Goal: Task Accomplishment & Management: Use online tool/utility

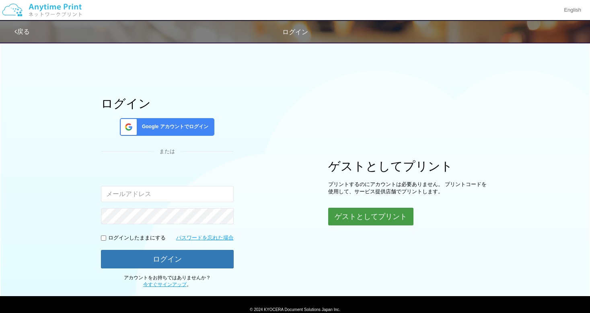
click at [381, 216] on button "ゲストとしてプリント" at bounding box center [370, 217] width 85 height 18
click at [357, 216] on button "ゲストとしてプリント" at bounding box center [370, 217] width 85 height 18
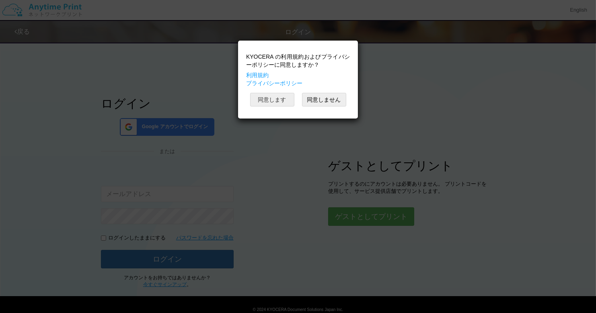
click at [274, 100] on button "同意します" at bounding box center [272, 100] width 44 height 14
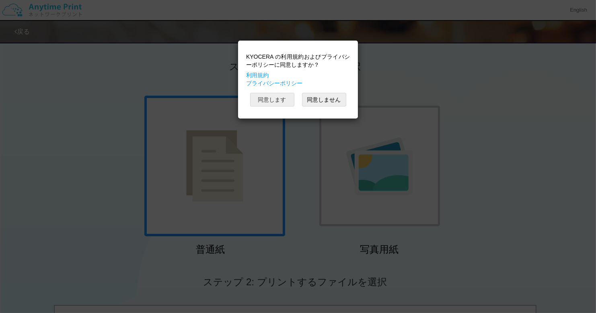
click at [279, 101] on button "同意します" at bounding box center [272, 100] width 44 height 14
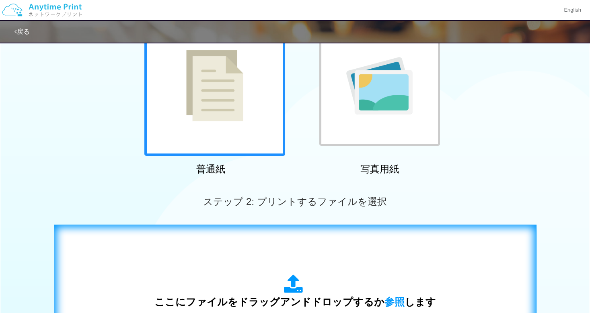
scroll to position [161, 0]
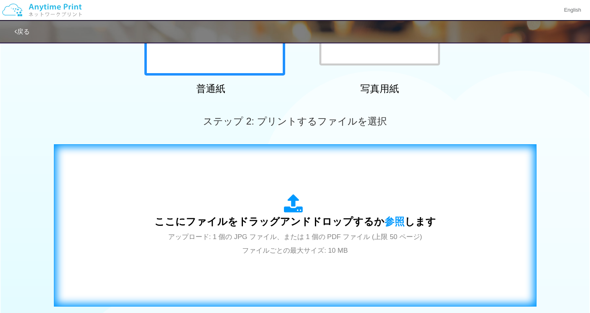
drag, startPoint x: 271, startPoint y: 205, endPoint x: 234, endPoint y: 179, distance: 45.0
click at [234, 179] on div "ここにファイルをドラッグアンドドロップするか 参照 します アップロード: 1 個の JPG ファイル、または 1 個の PDF ファイル (上限 50 ペー…" at bounding box center [294, 226] width 465 height 146
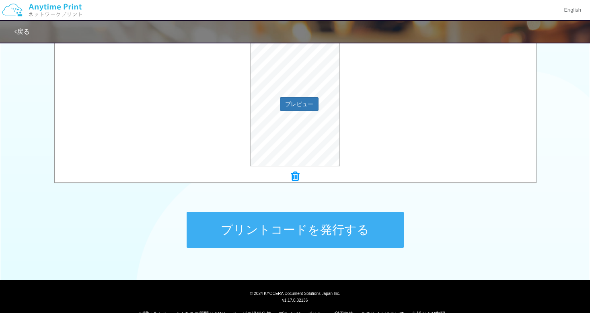
scroll to position [298, 0]
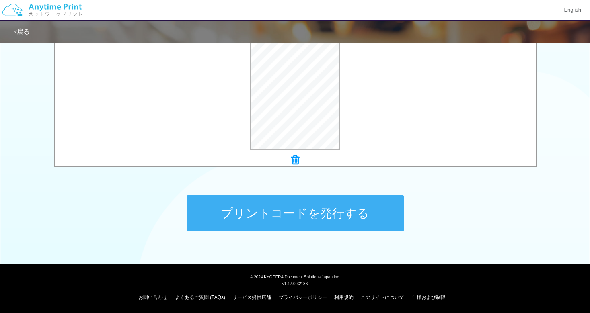
click at [269, 219] on button "プリントコードを発行する" at bounding box center [295, 213] width 217 height 36
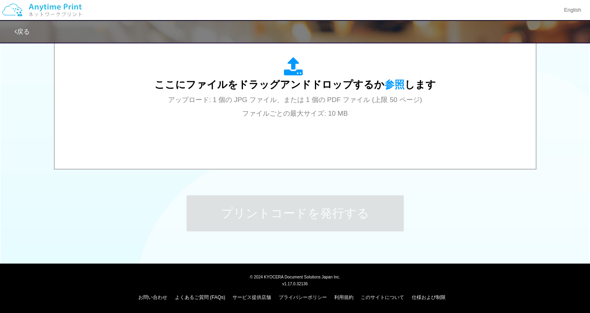
scroll to position [0, 0]
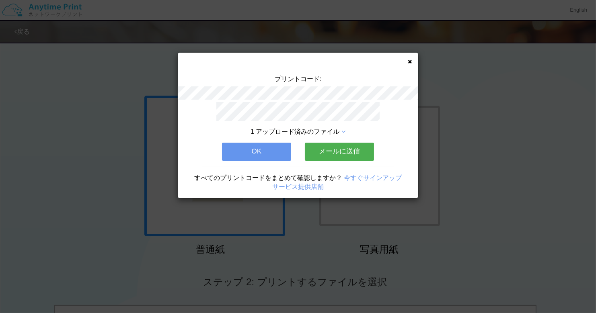
click at [407, 59] on div "プリントコード: 1 アップロード済みのファイル OK メールに送信 すべてのプリントコードをまとめて確認しますか？ 今すぐサインアップ サービス提供店舗" at bounding box center [298, 126] width 240 height 146
click at [410, 61] on icon at bounding box center [410, 61] width 4 height 5
